Goal: Transaction & Acquisition: Book appointment/travel/reservation

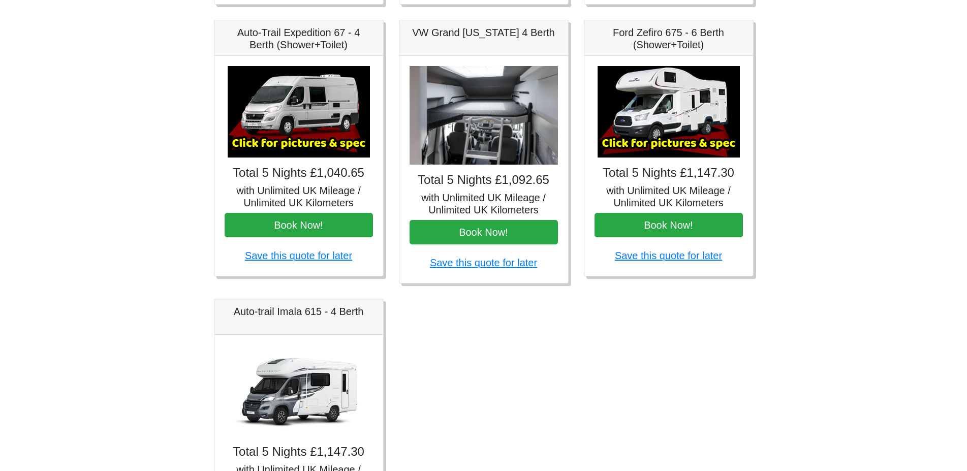
scroll to position [543, 0]
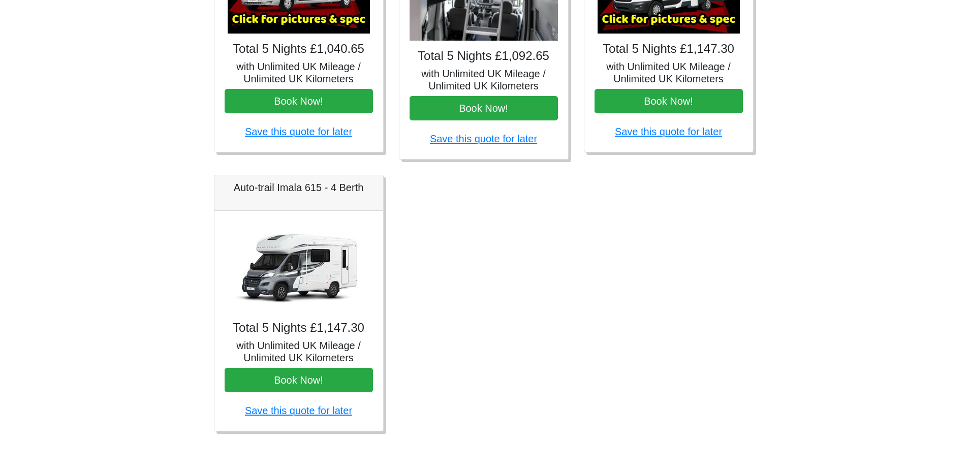
click at [306, 181] on h5 "Auto-trail Imala 615 - 4 Berth" at bounding box center [299, 187] width 148 height 12
click at [293, 377] on button "Book Now!" at bounding box center [299, 380] width 148 height 24
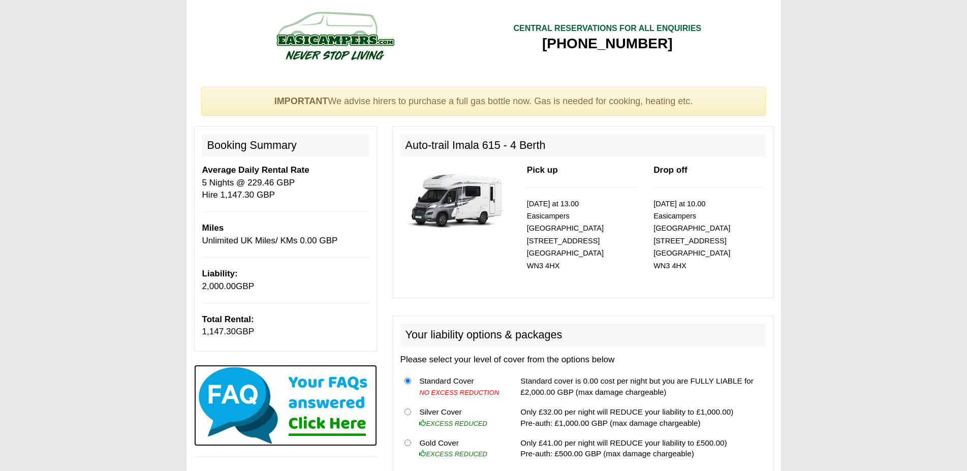
click at [338, 397] on img at bounding box center [285, 405] width 183 height 81
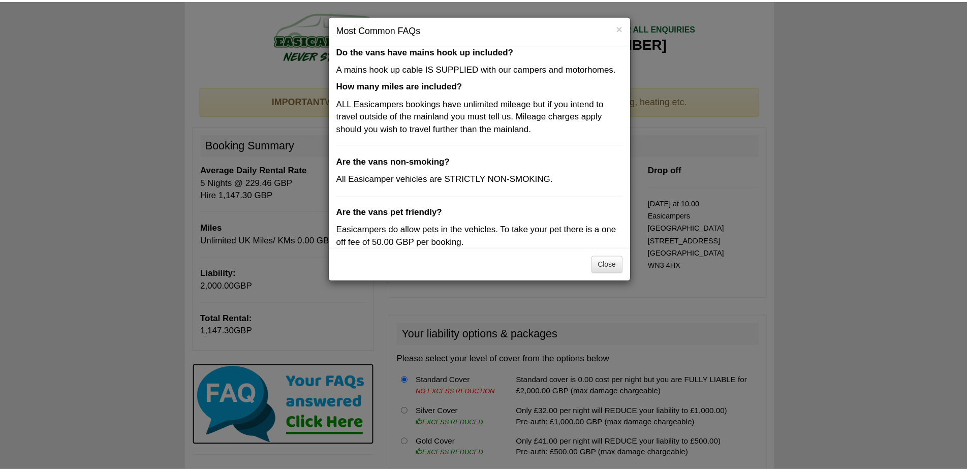
scroll to position [297, 0]
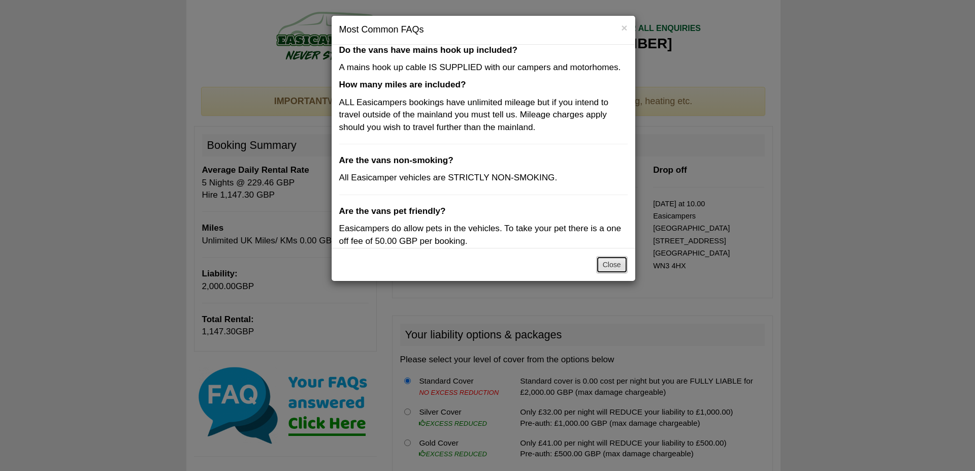
click at [613, 264] on button "Close" at bounding box center [611, 264] width 31 height 17
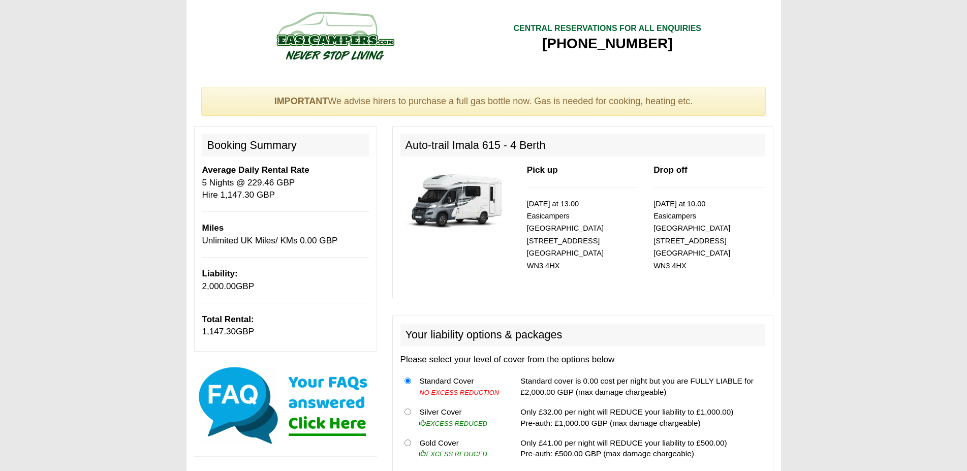
click at [349, 37] on img at bounding box center [334, 36] width 193 height 56
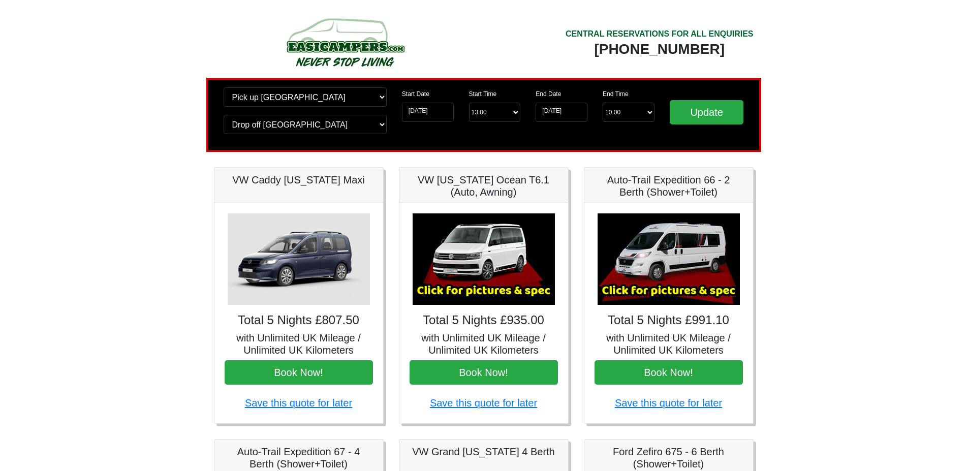
click at [347, 41] on img at bounding box center [344, 42] width 193 height 56
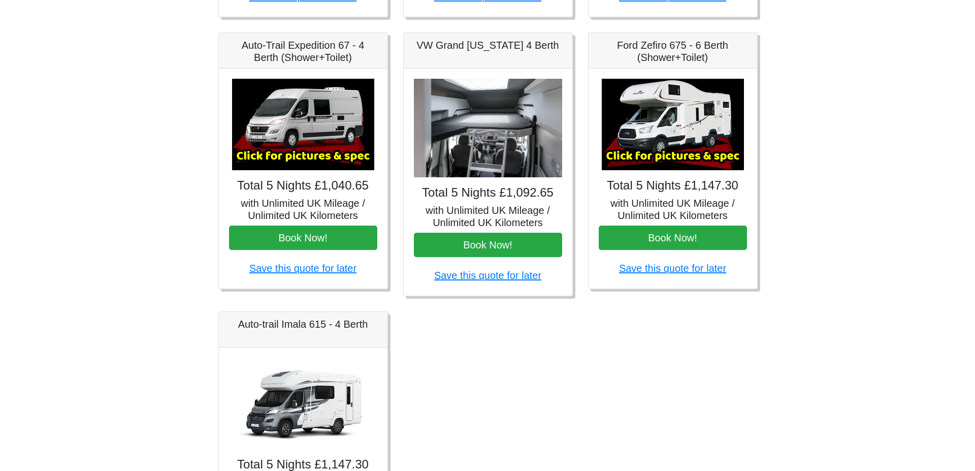
scroll to position [543, 0]
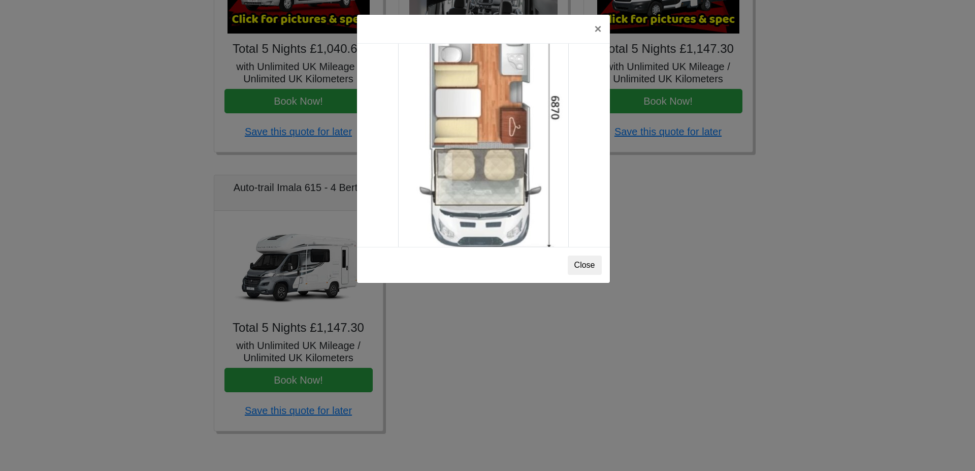
scroll to position [1791, 0]
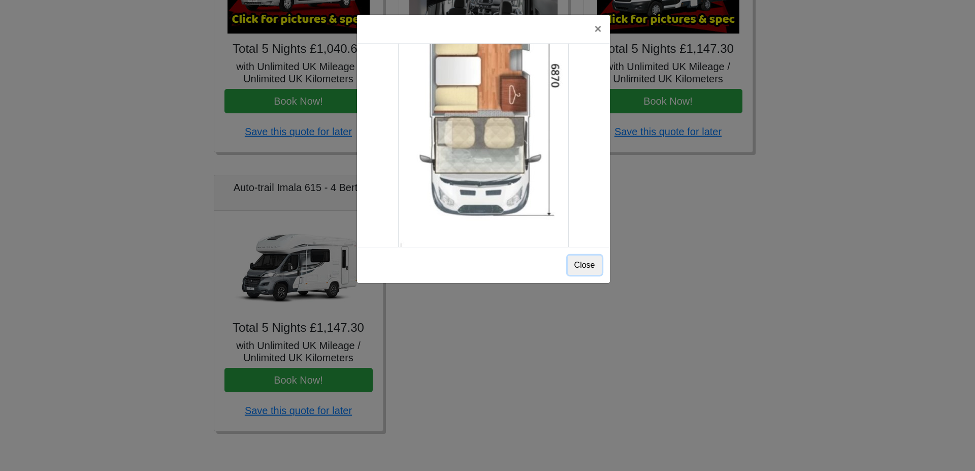
click at [584, 271] on button "Close" at bounding box center [585, 265] width 34 height 19
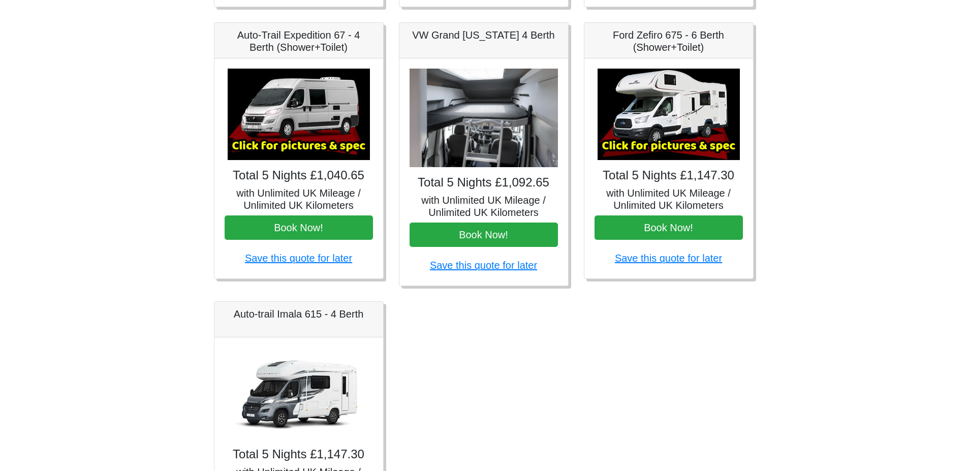
scroll to position [543, 0]
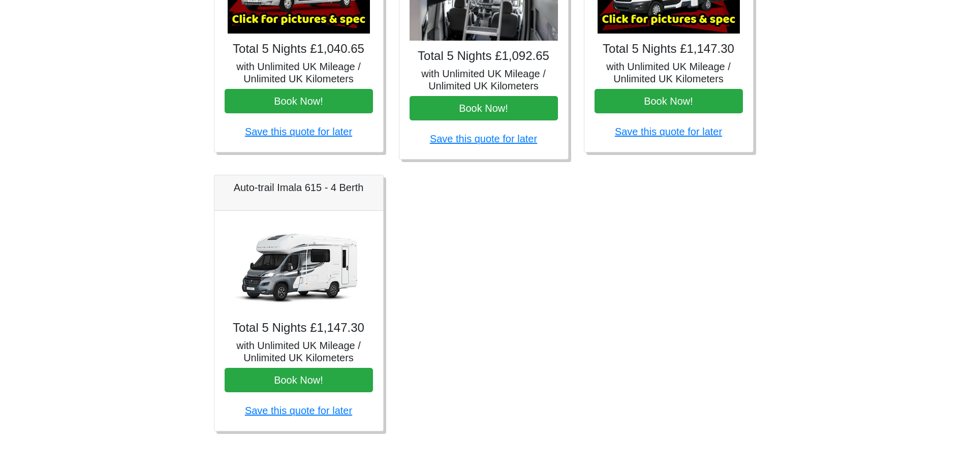
click at [291, 349] on h5 "with Unlimited UK Mileage / Unlimited UK Kilometers" at bounding box center [299, 351] width 148 height 24
click at [327, 187] on h5 "Auto-trail Imala 615 - 4 Berth" at bounding box center [299, 187] width 148 height 12
click at [319, 331] on h4 "Total 5 Nights £1,147.30" at bounding box center [299, 328] width 148 height 15
click at [297, 375] on button "Book Now!" at bounding box center [299, 380] width 148 height 24
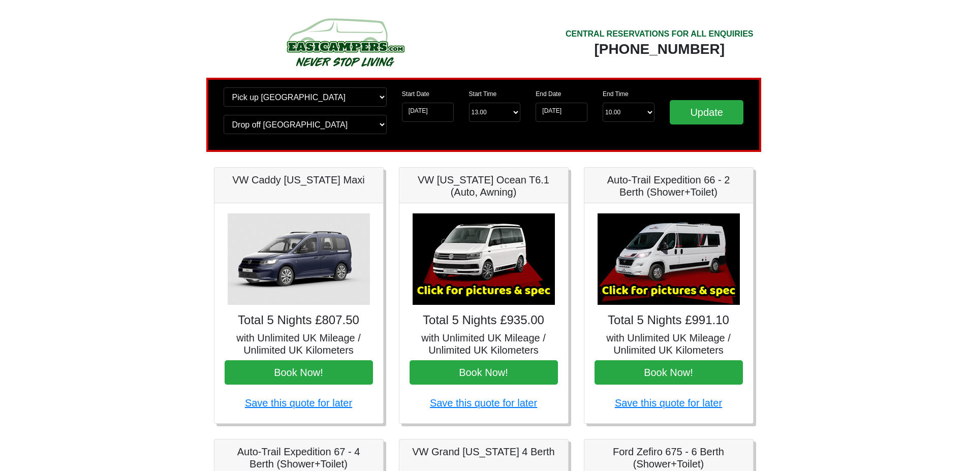
scroll to position [276, 0]
